Goal: Communication & Community: Ask a question

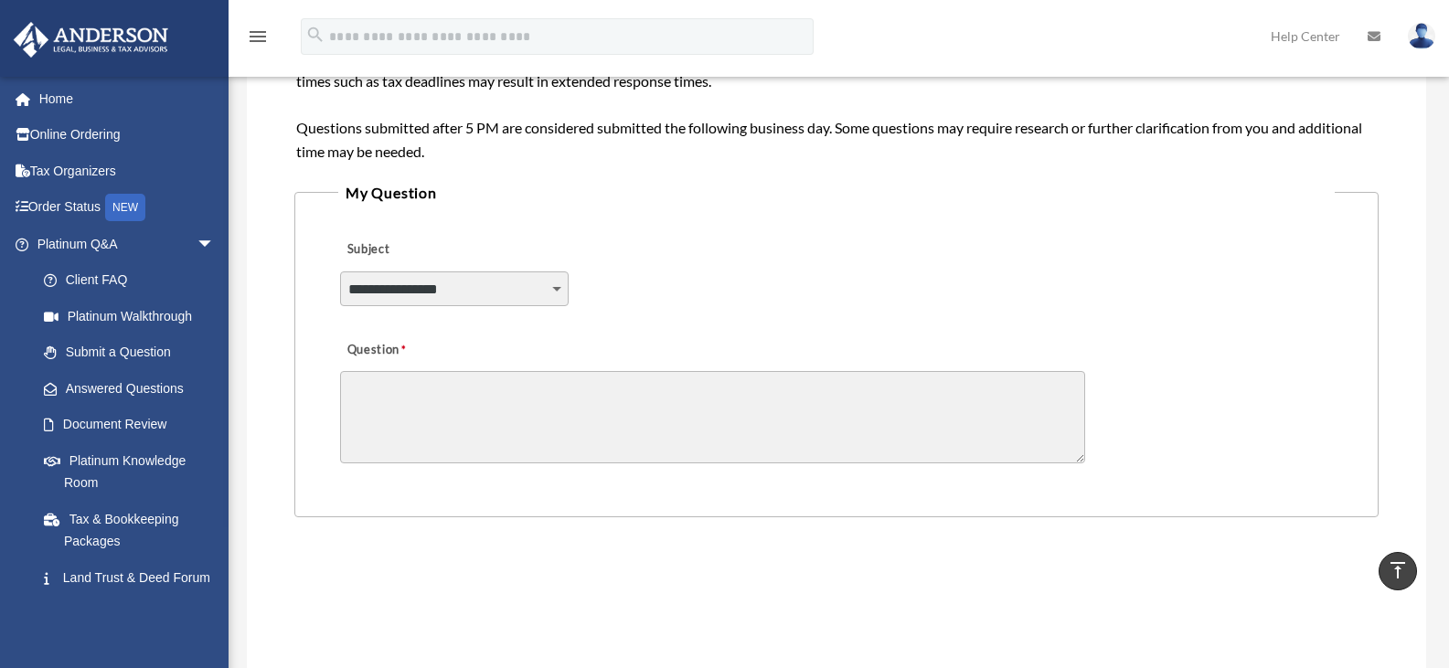
scroll to position [360, 0]
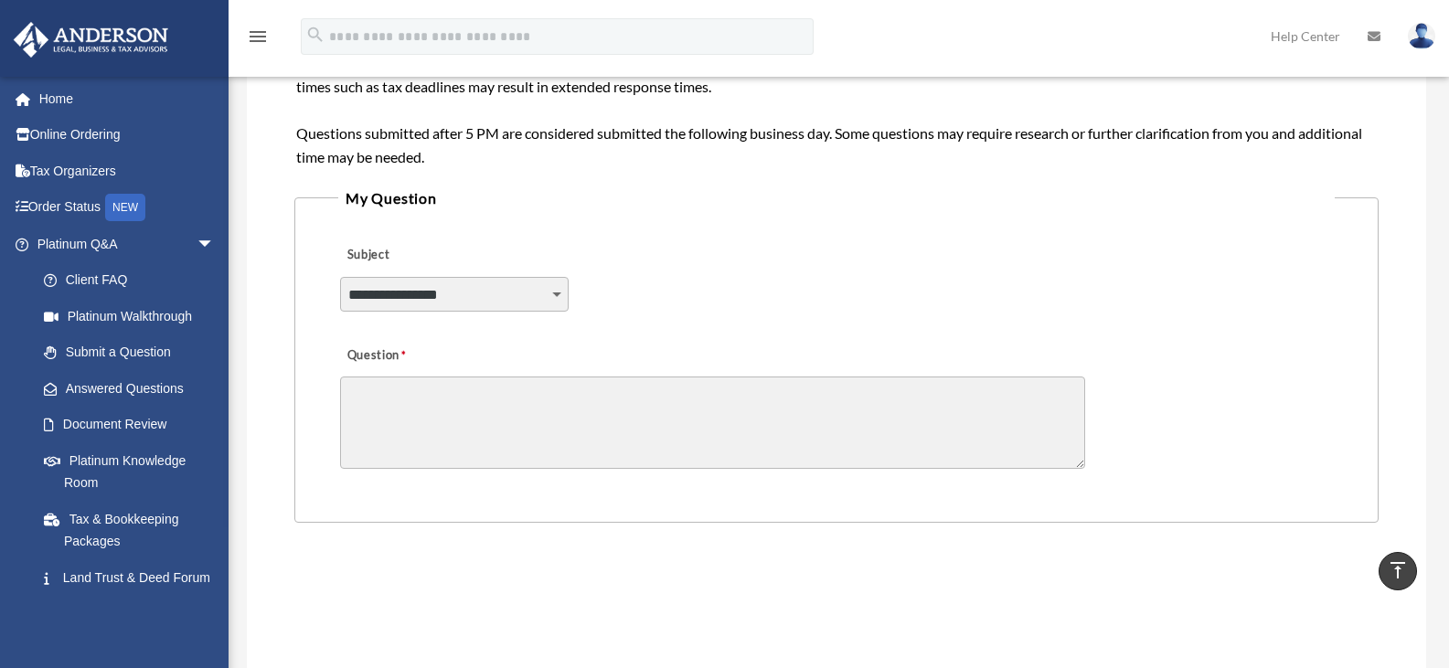
click at [549, 290] on select "**********" at bounding box center [454, 294] width 229 height 35
select select "******"
click at [340, 277] on select "**********" at bounding box center [454, 294] width 229 height 35
click at [562, 403] on textarea "Question" at bounding box center [712, 423] width 745 height 92
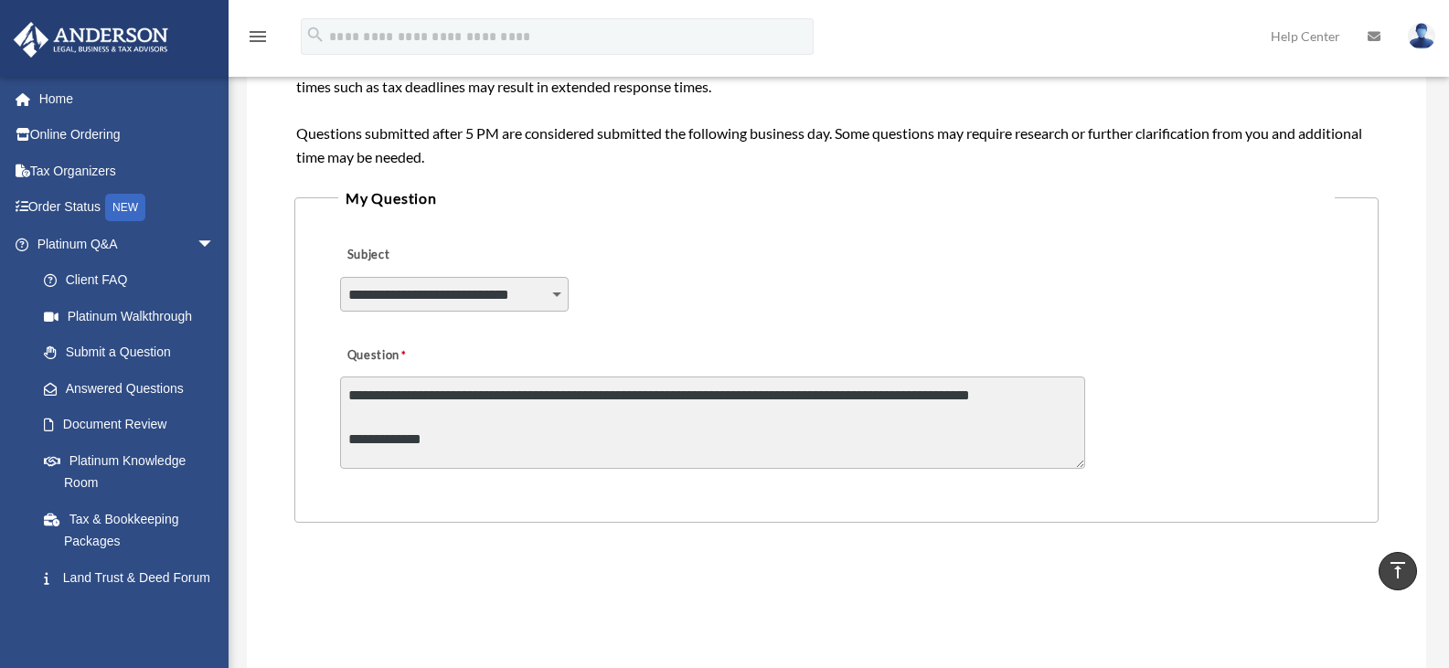
scroll to position [47, 0]
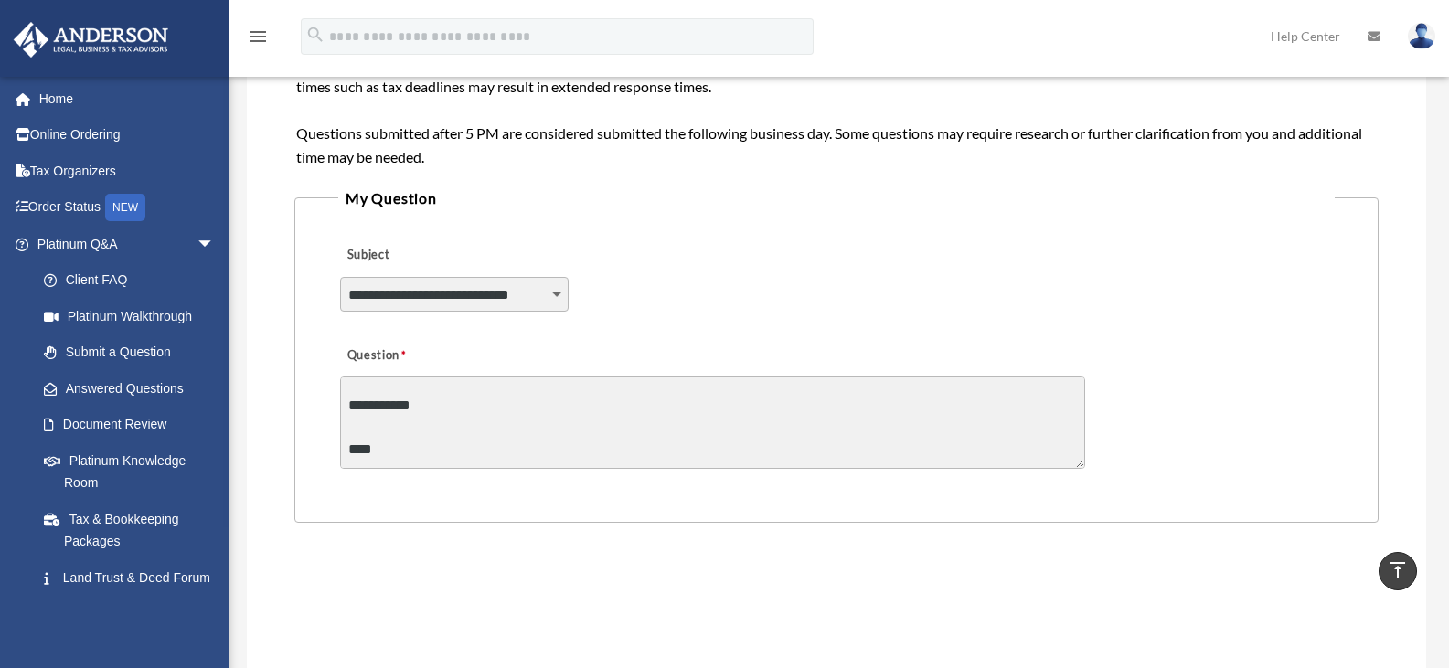
type textarea "**********"
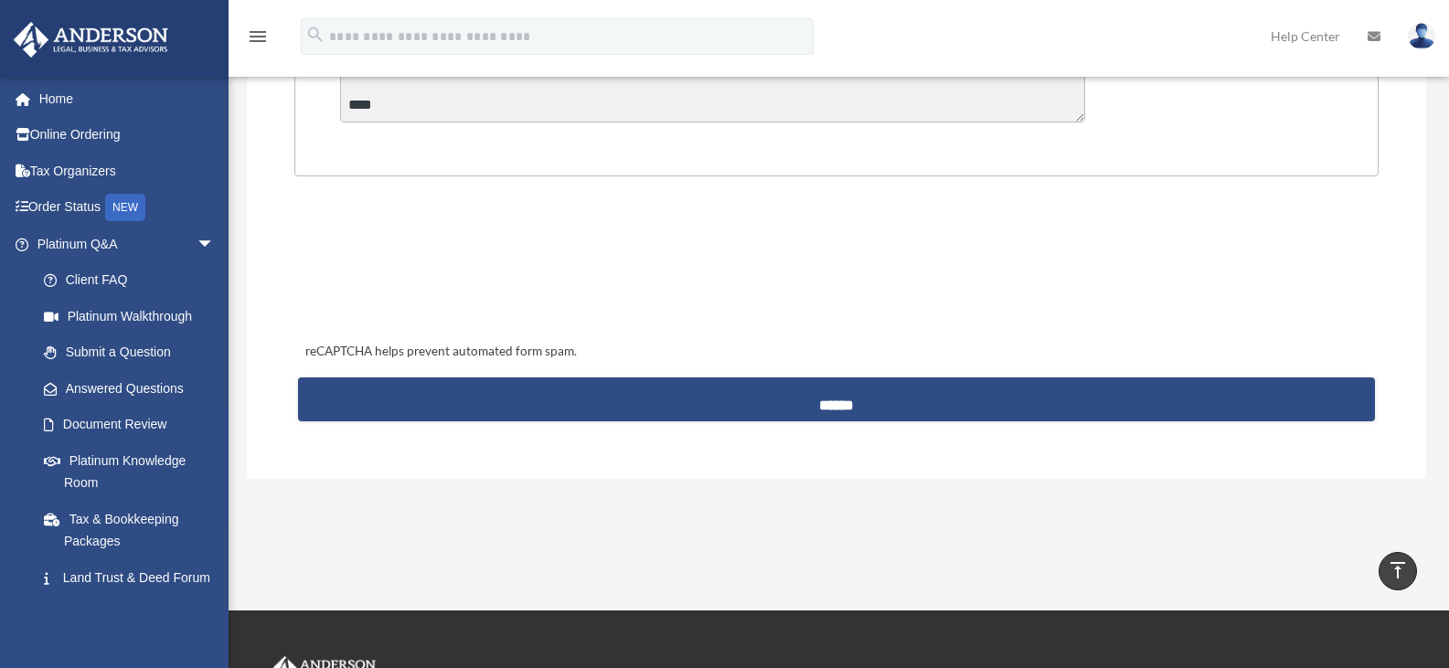
scroll to position [702, 0]
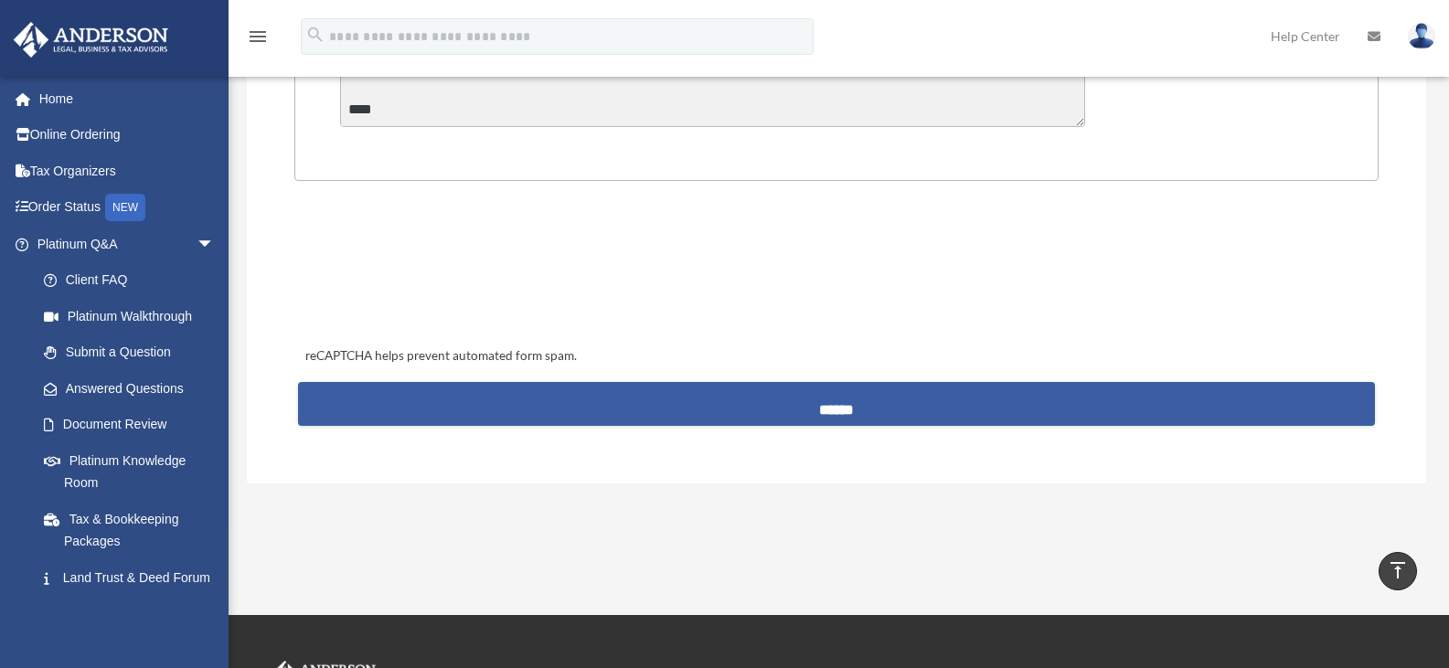
click at [862, 406] on input "******" at bounding box center [837, 404] width 1078 height 44
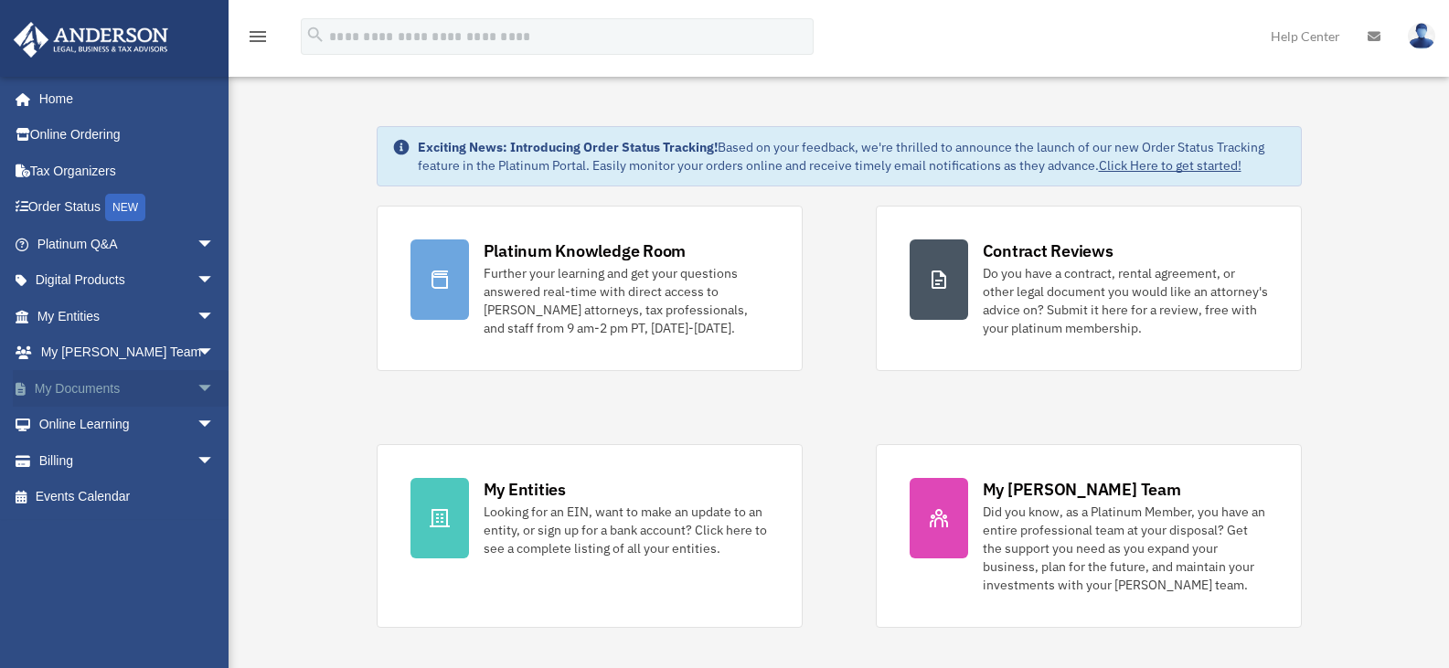
click at [199, 379] on span "arrow_drop_down" at bounding box center [215, 388] width 37 height 37
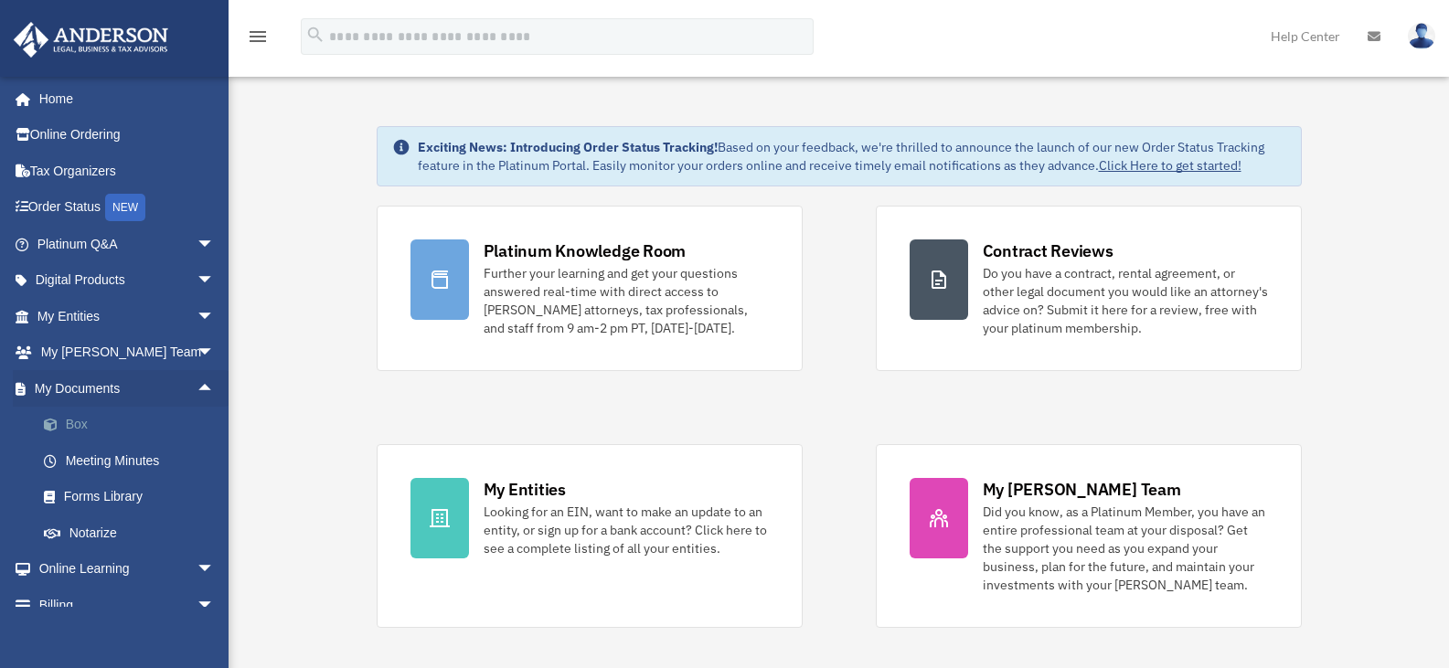
click at [80, 418] on link "Box" at bounding box center [134, 425] width 217 height 37
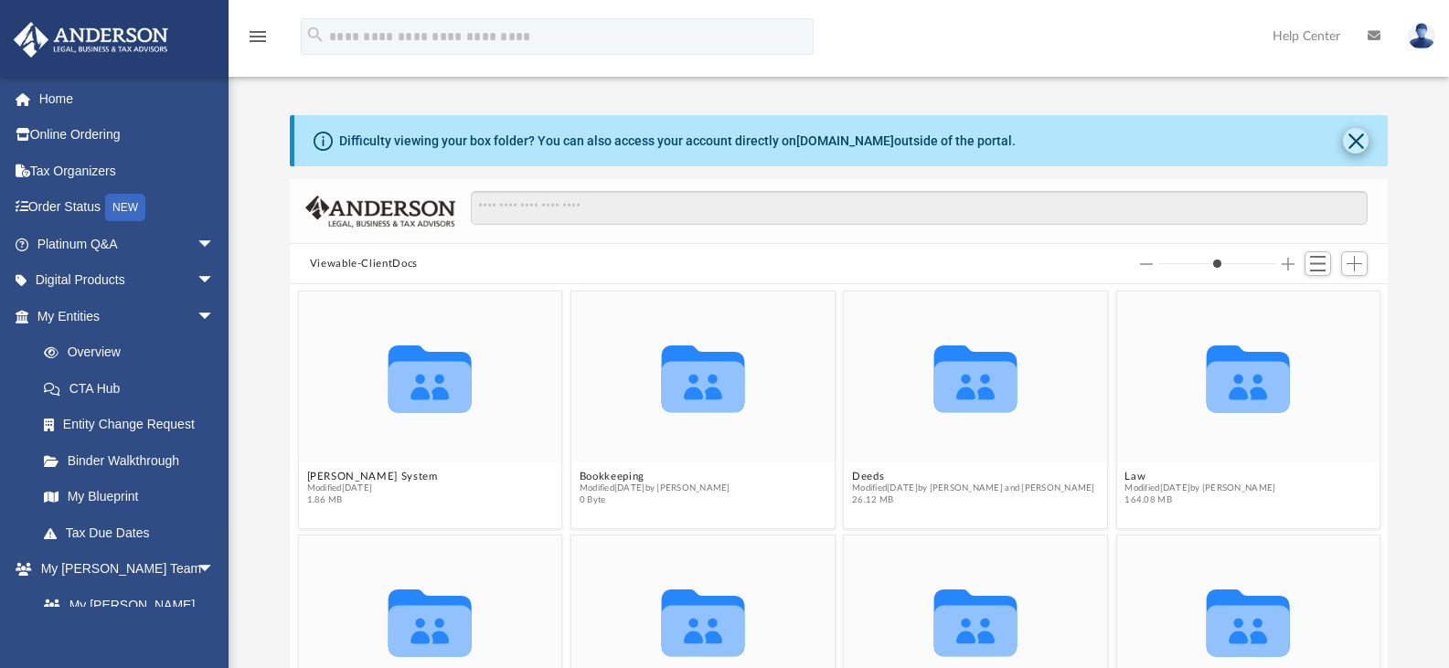
scroll to position [402, 1084]
click at [1356, 139] on button "Close" at bounding box center [1356, 141] width 26 height 26
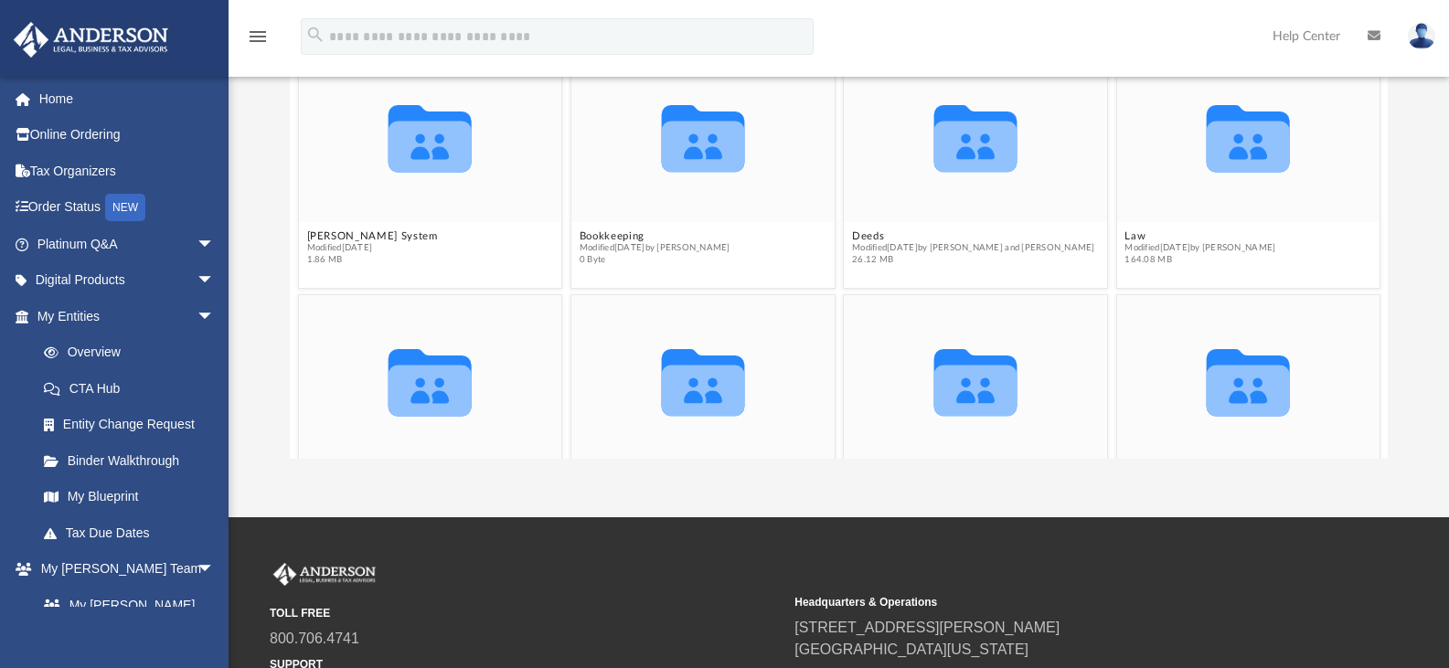
scroll to position [0, 0]
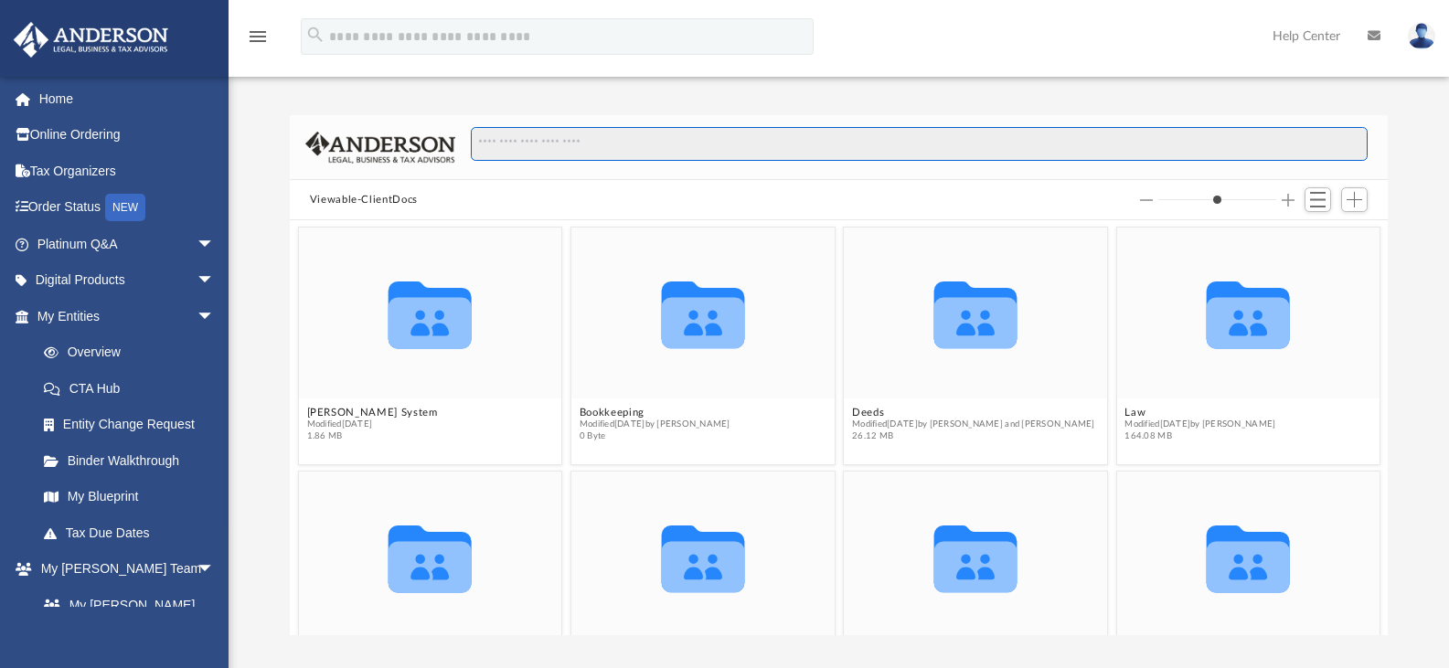
click at [629, 135] on input "Search files and folders" at bounding box center [919, 144] width 897 height 35
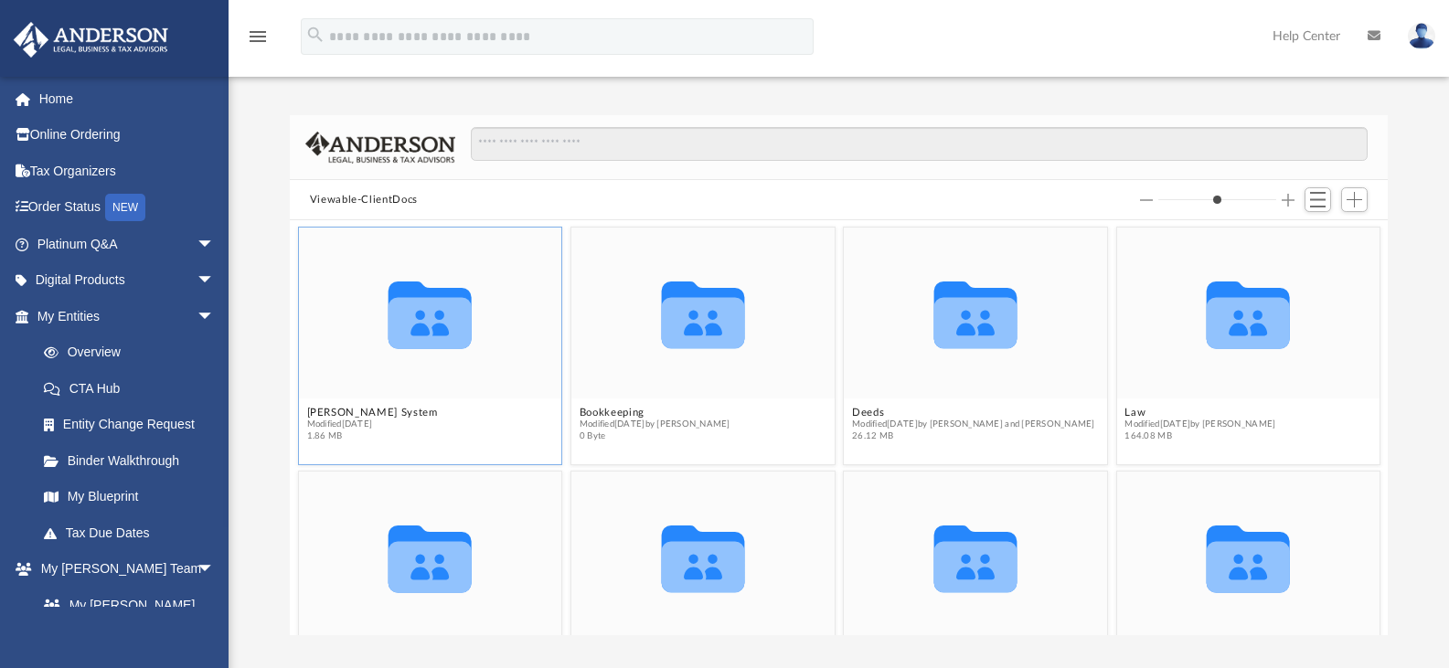
click at [425, 320] on icon "grid" at bounding box center [429, 322] width 83 height 51
click at [483, 435] on figcaption "Anderson System Modified Mon Aug 7 2023 1.86 MB" at bounding box center [430, 424] width 263 height 48
click at [461, 312] on icon "grid" at bounding box center [429, 322] width 83 height 51
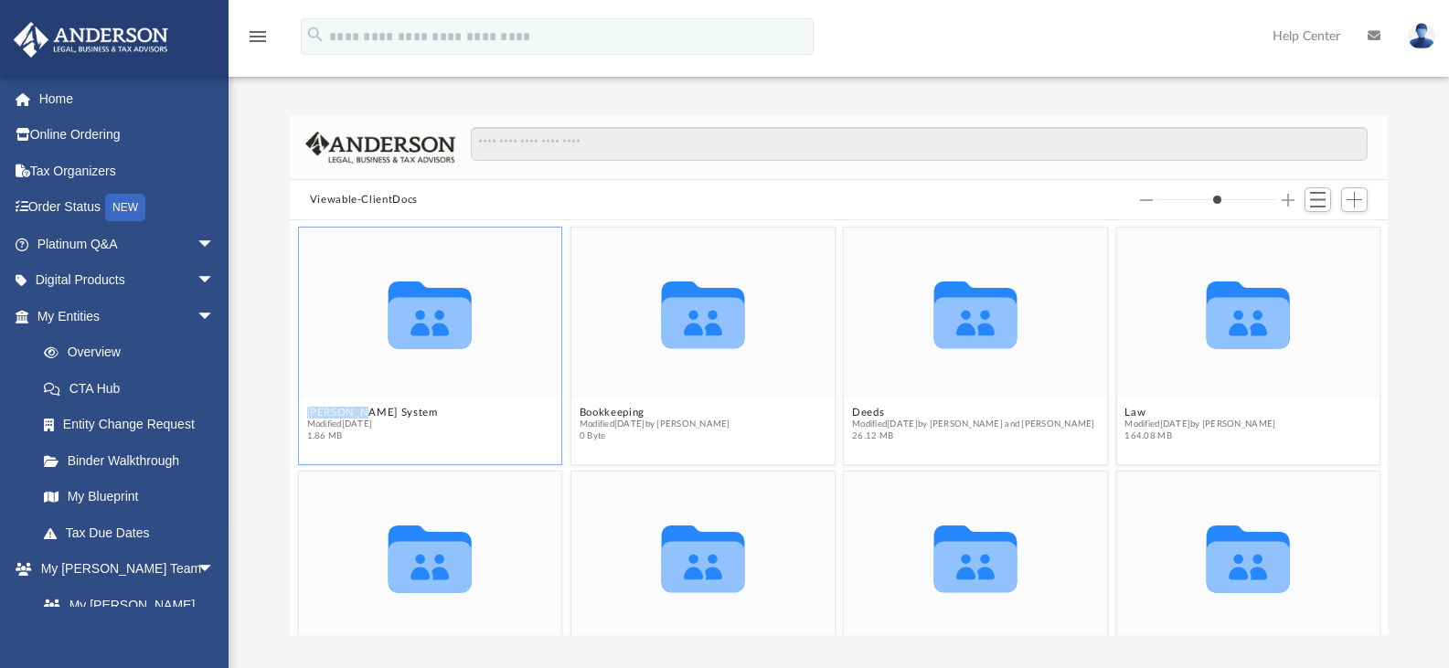
click at [461, 312] on icon "grid" at bounding box center [429, 322] width 83 height 51
click at [440, 402] on figcaption "Anderson System Modified Mon Aug 7 2023 1.86 MB" at bounding box center [430, 424] width 263 height 48
click at [346, 409] on button "[PERSON_NAME] System" at bounding box center [371, 413] width 131 height 12
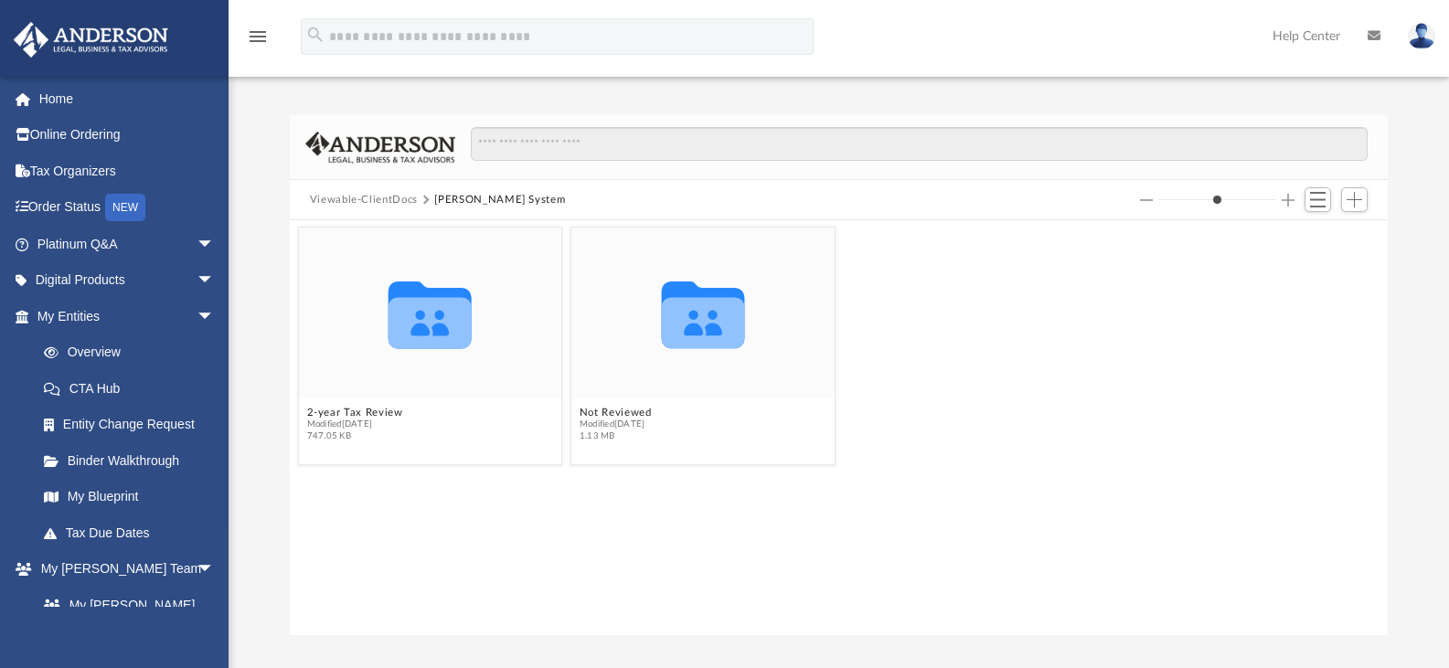
click at [370, 196] on button "Viewable-ClientDocs" at bounding box center [364, 200] width 108 height 16
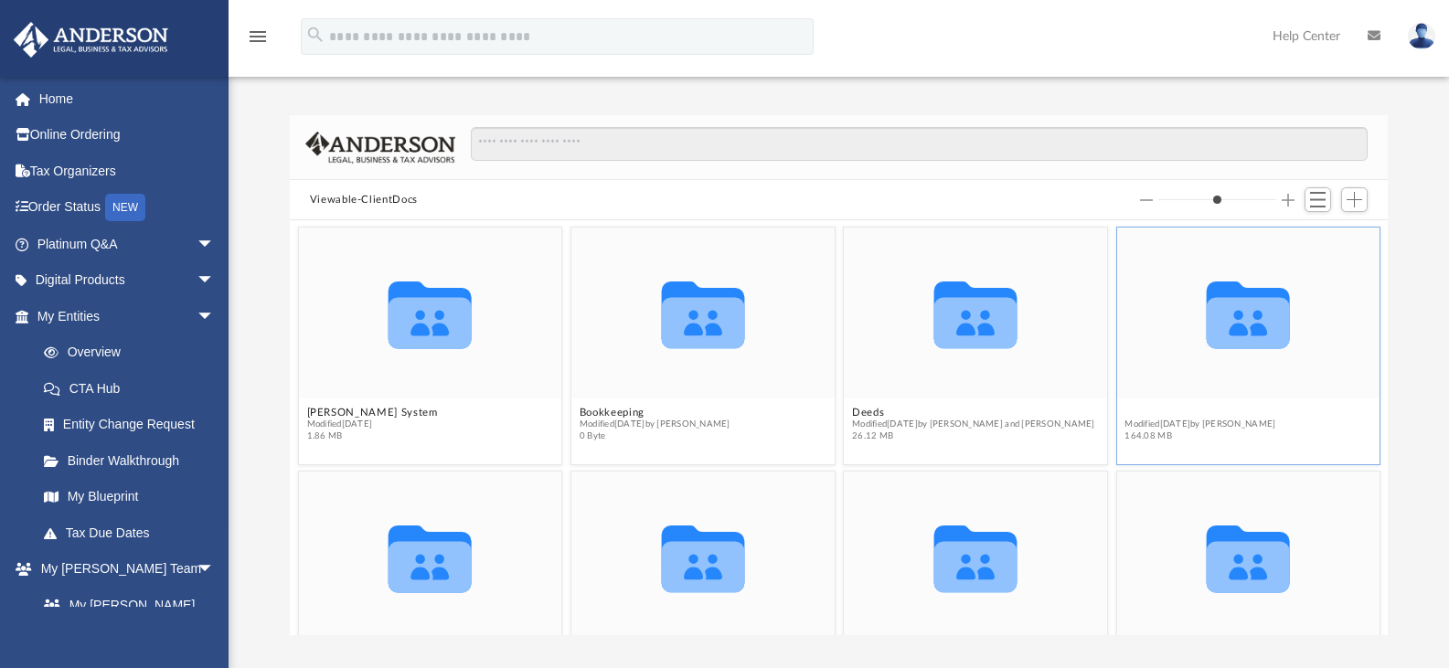
click at [1124, 412] on button "Law" at bounding box center [1199, 413] width 151 height 12
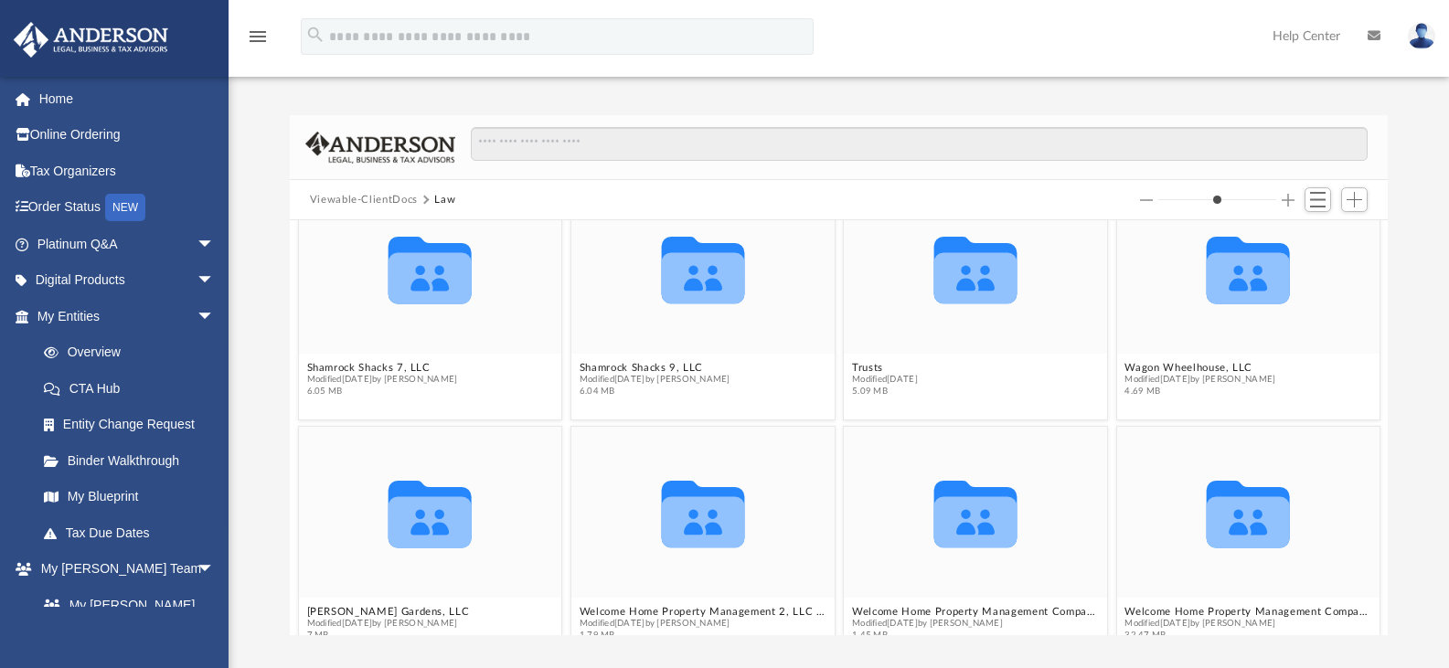
scroll to position [762, 0]
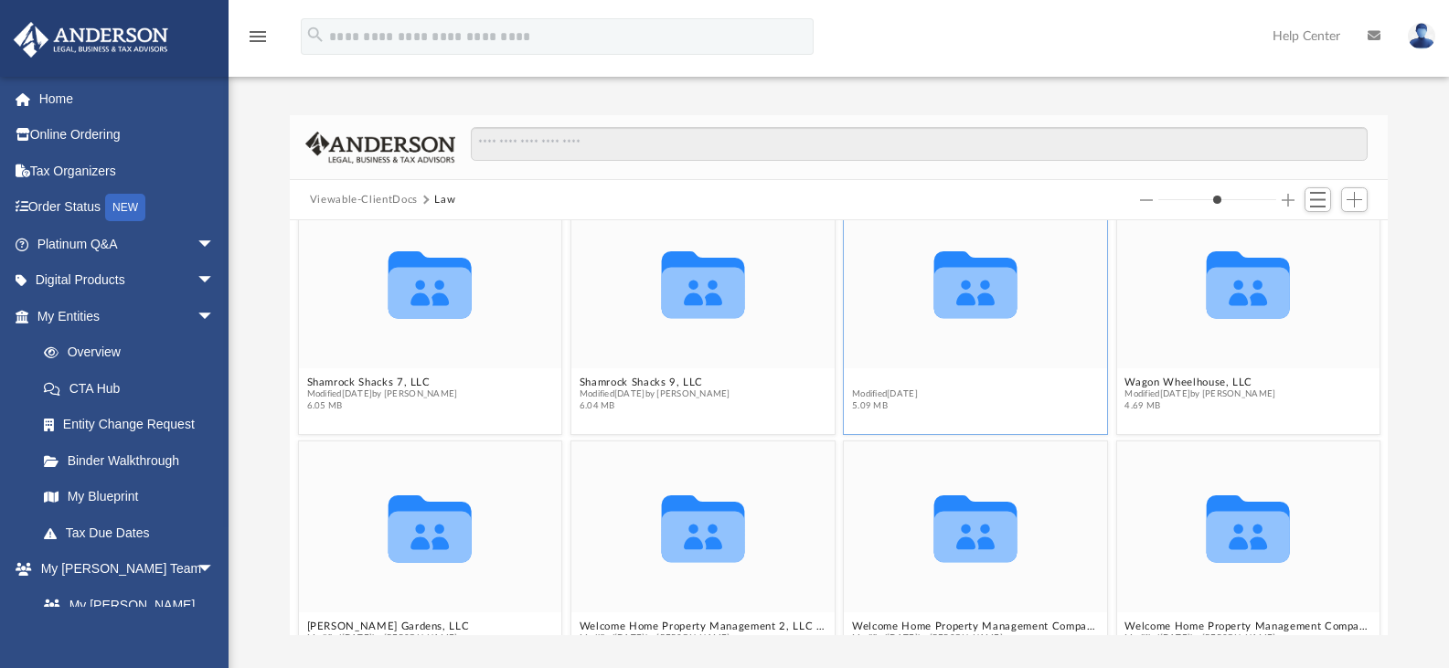
click at [853, 380] on figure "Collaborated Folder Trusts Modified Wed Jun 7 2023 5.09 MB" at bounding box center [975, 307] width 263 height 221
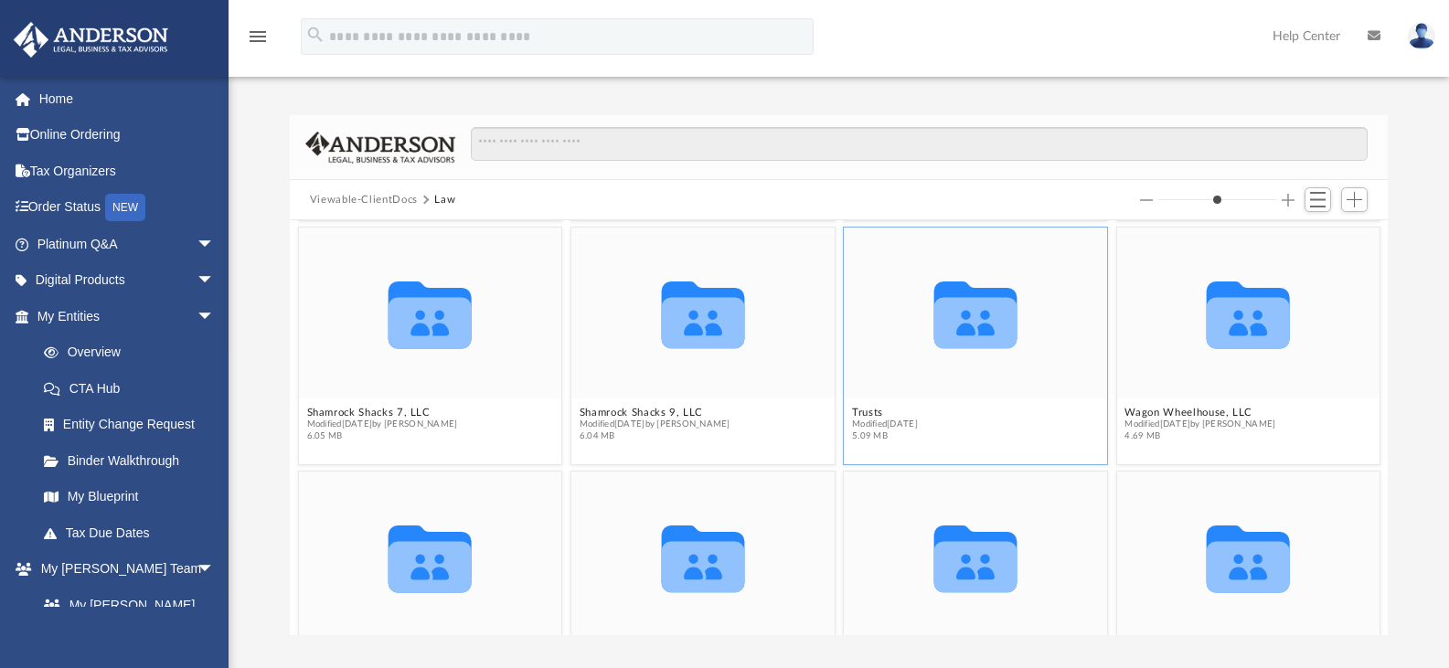
click at [899, 400] on figcaption "Trusts Modified Wed Jun 7 2023 5.09 MB" at bounding box center [975, 424] width 263 height 48
click at [863, 409] on button "Trusts" at bounding box center [885, 413] width 66 height 12
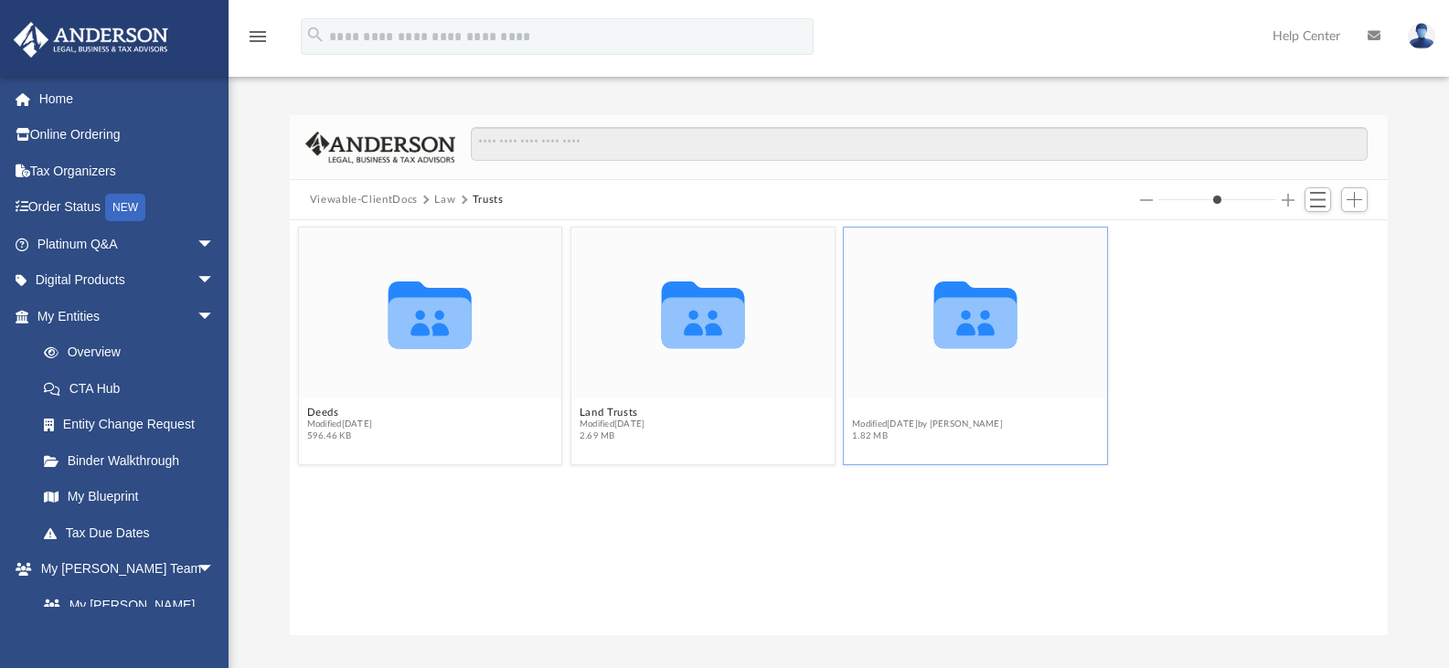
click at [960, 409] on button "The Conine-Goff Living Trust, dated November 2, 2022" at bounding box center [975, 413] width 247 height 12
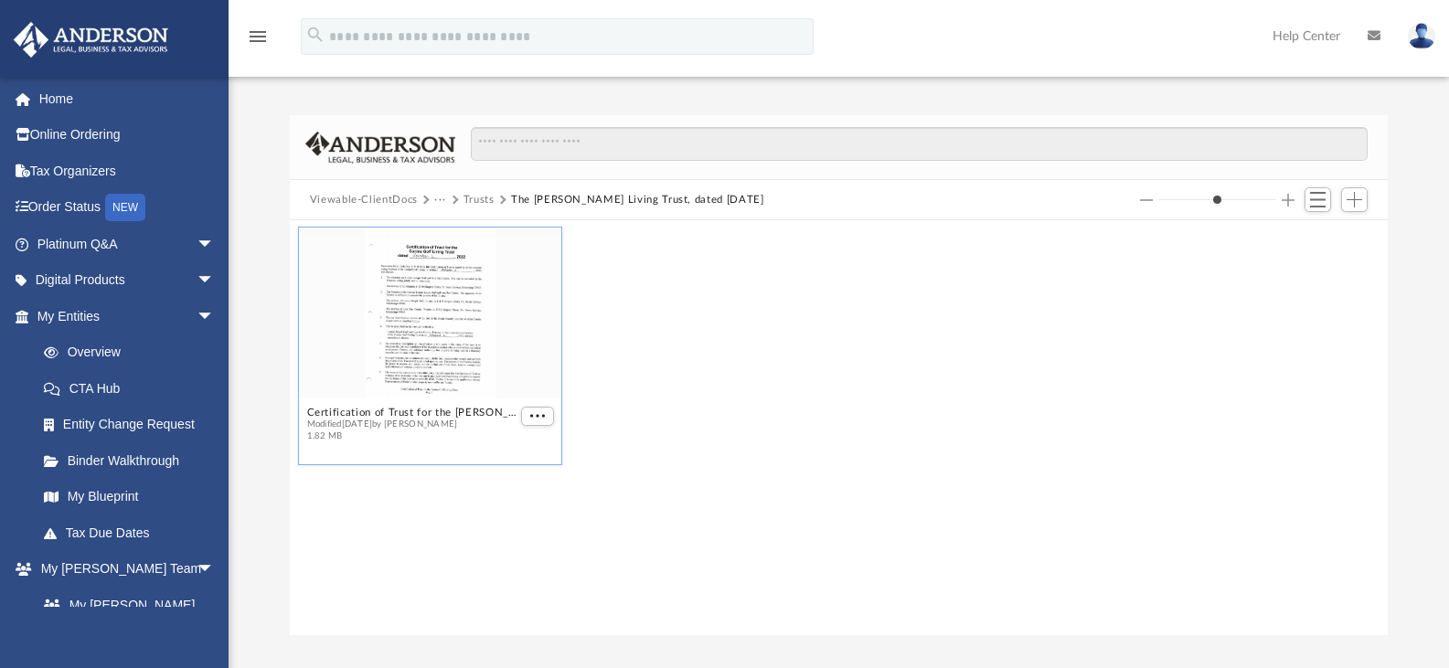
click at [449, 277] on div "grid" at bounding box center [430, 313] width 263 height 171
click at [540, 410] on button "More options" at bounding box center [537, 416] width 33 height 19
click at [518, 487] on li "Download" at bounding box center [515, 478] width 53 height 19
click at [544, 413] on span "More options" at bounding box center [537, 415] width 15 height 9
click at [476, 203] on button "Trusts" at bounding box center [478, 200] width 31 height 16
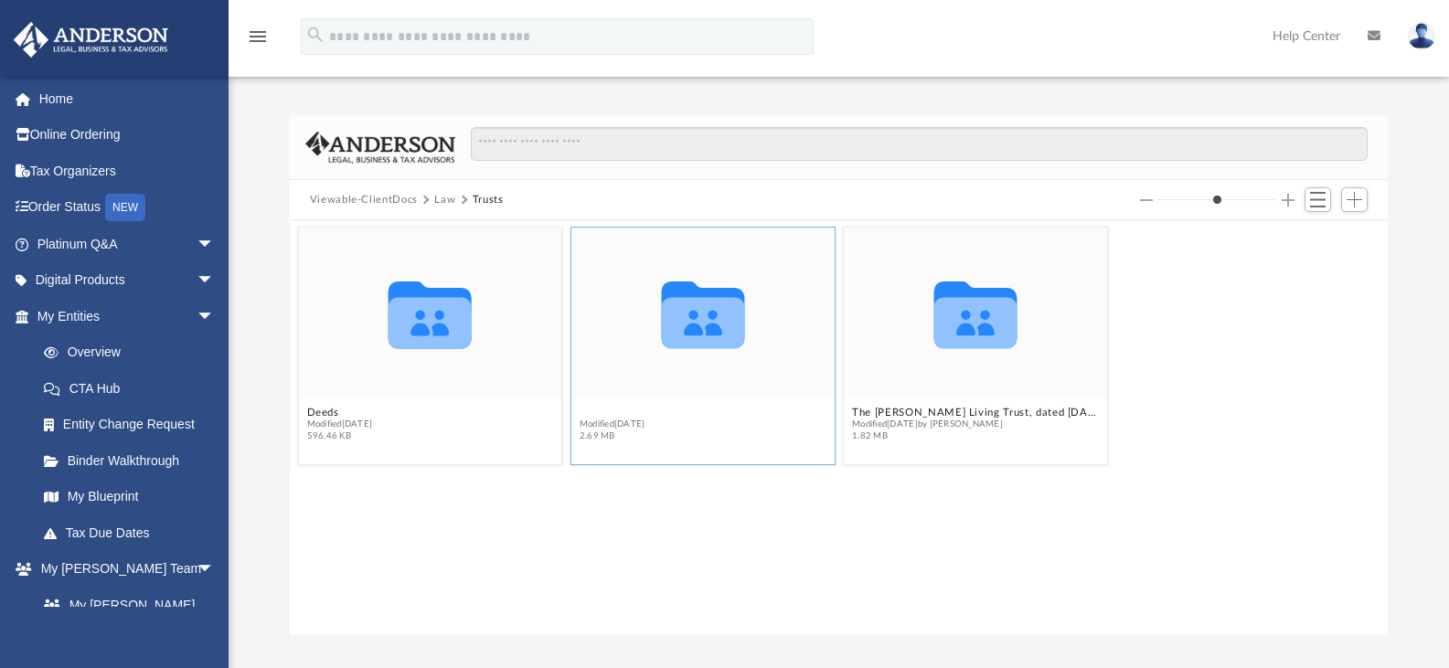
click at [598, 411] on button "Land Trusts" at bounding box center [613, 413] width 66 height 12
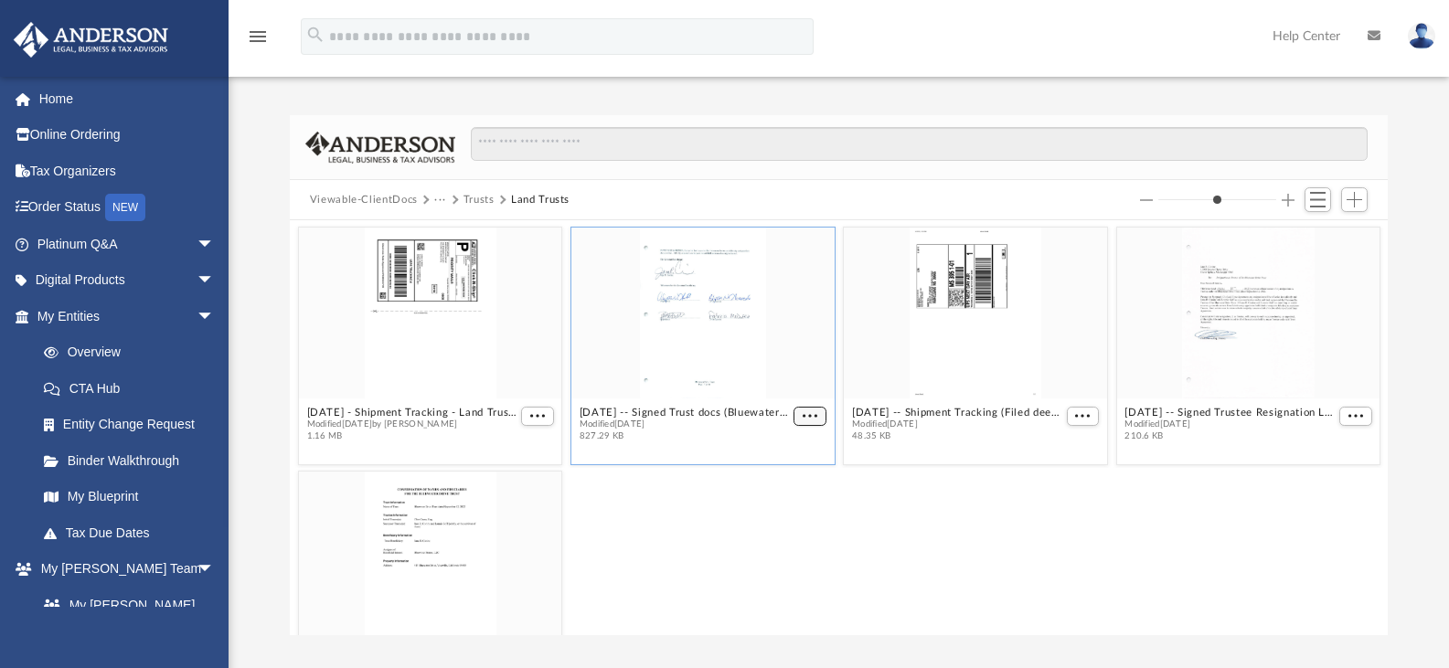
click at [793, 417] on button "More options" at bounding box center [809, 416] width 33 height 19
click at [774, 349] on div "grid" at bounding box center [702, 313] width 263 height 171
click at [372, 532] on div "grid" at bounding box center [430, 557] width 263 height 171
click at [477, 195] on button "Trusts" at bounding box center [478, 200] width 31 height 16
